Goal: Task Accomplishment & Management: Complete application form

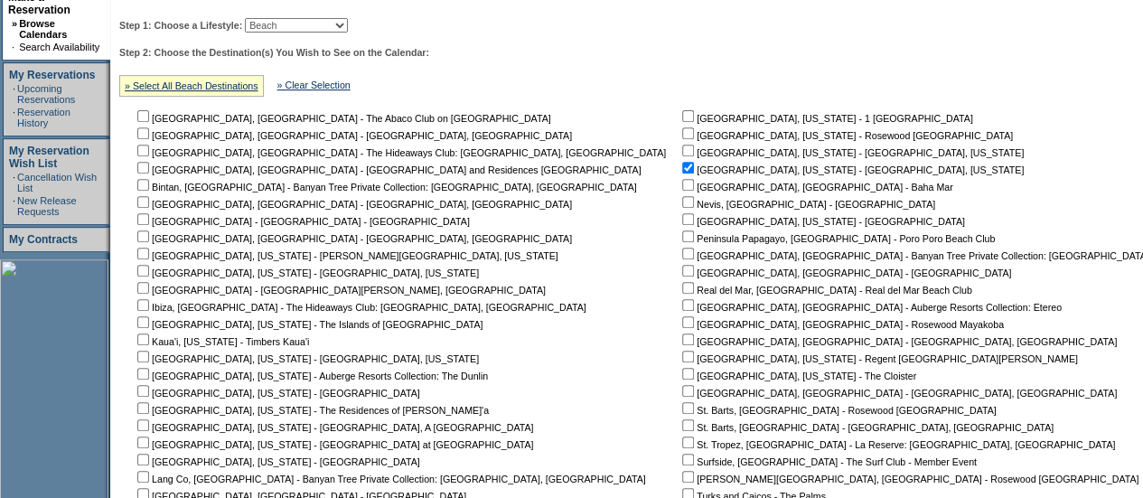
scroll to position [308, 0]
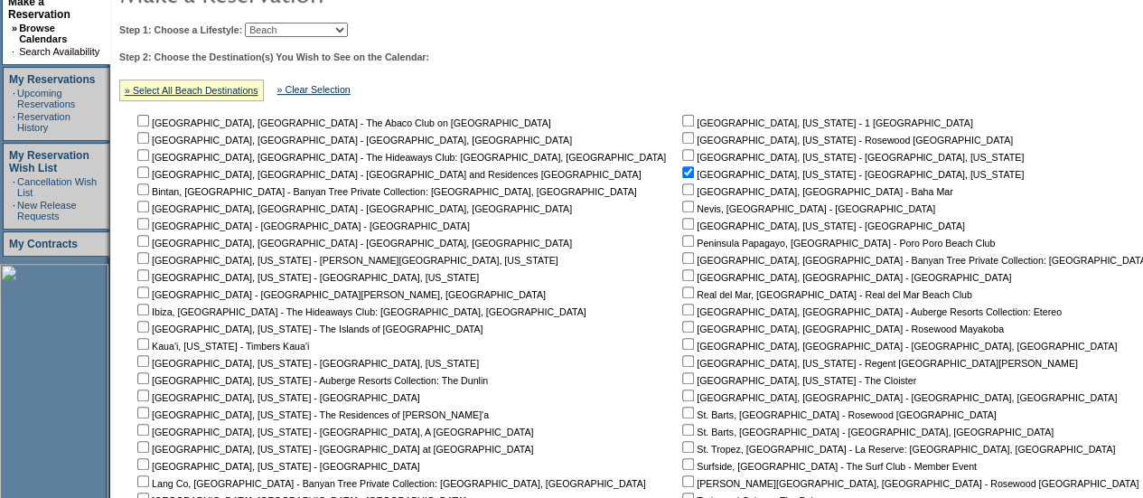
click at [363, 37] on td "Step 1: Choose a Lifestyle: Beach Leisure Metropolitan Mountain OIAL for Advent…" at bounding box center [691, 329] width 1152 height 628
click at [348, 29] on select "Beach Leisure Metropolitan Mountain OIAL for Adventure OIAL for Couples OIAL fo…" at bounding box center [296, 30] width 103 height 14
select select "Metropolitan"
click at [275, 23] on select "Beach Leisure Metropolitan Mountain OIAL for Adventure OIAL for Couples OIAL fo…" at bounding box center [296, 30] width 103 height 14
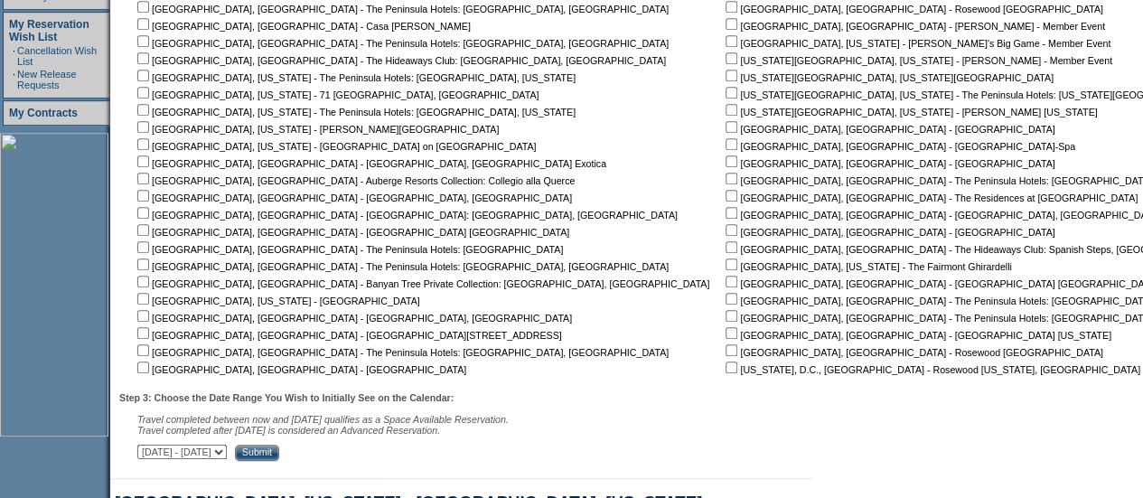
scroll to position [444, 0]
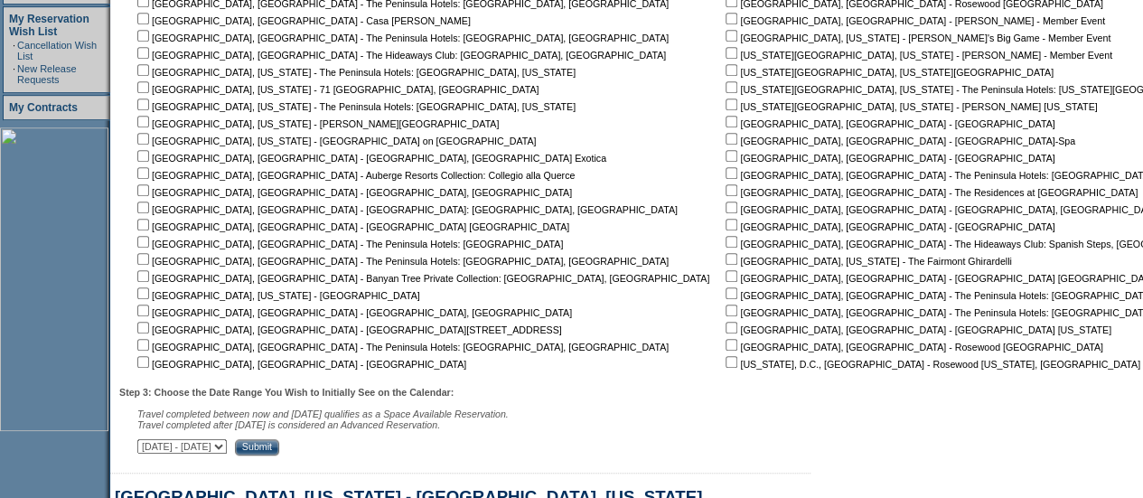
click at [1142, 196] on form "Follow Us ::" at bounding box center [571, 241] width 1143 height 1371
click at [332, 93] on nobr "[GEOGRAPHIC_DATA], [US_STATE] - 71 [GEOGRAPHIC_DATA], [GEOGRAPHIC_DATA]" at bounding box center [336, 89] width 405 height 11
click at [148, 88] on input "checkbox" at bounding box center [143, 87] width 12 height 12
checkbox input "true"
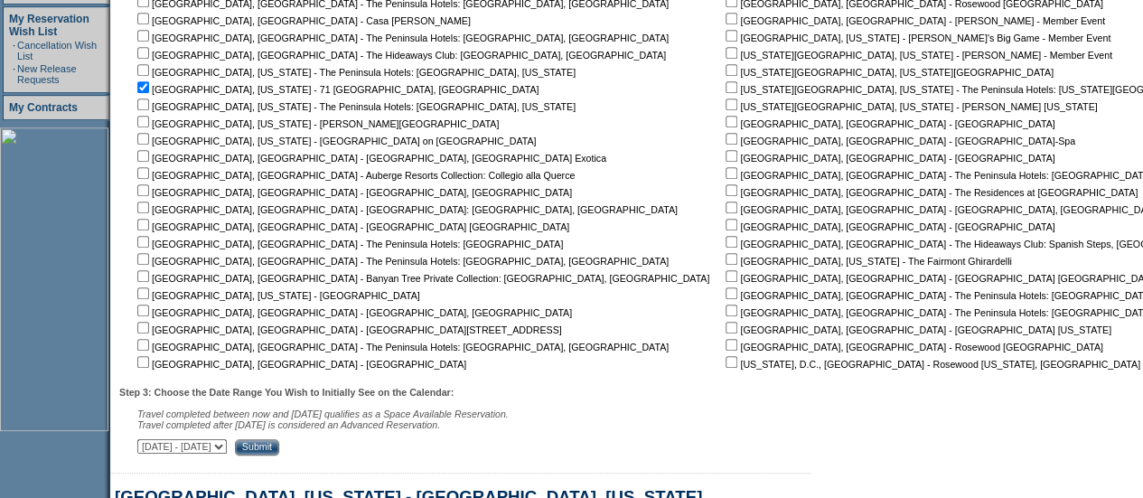
click at [279, 451] on input "Submit" at bounding box center [257, 447] width 44 height 16
